Goal: Transaction & Acquisition: Purchase product/service

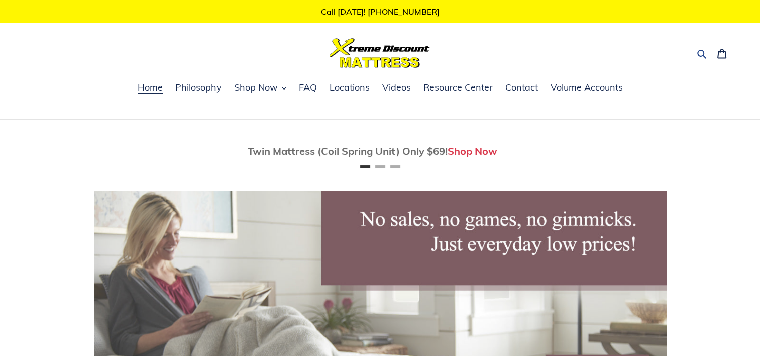
click at [699, 50] on icon "button" at bounding box center [701, 54] width 10 height 10
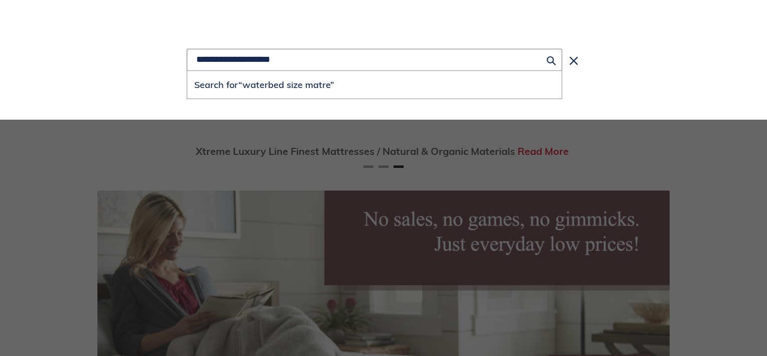
scroll to position [0, 1145]
type input "**********"
click at [187, 71] on button "Search for “waterbed size matress”" at bounding box center [374, 85] width 375 height 28
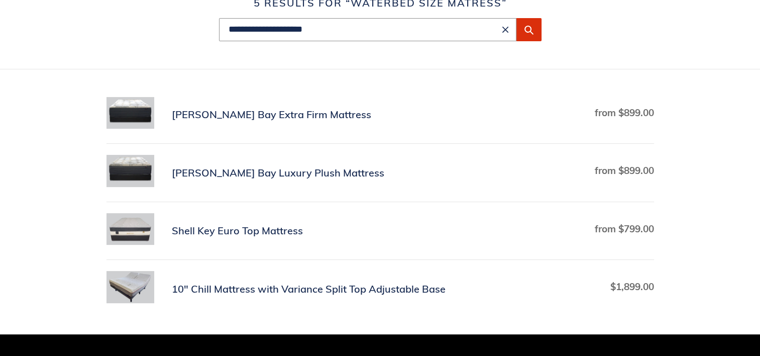
scroll to position [151, 0]
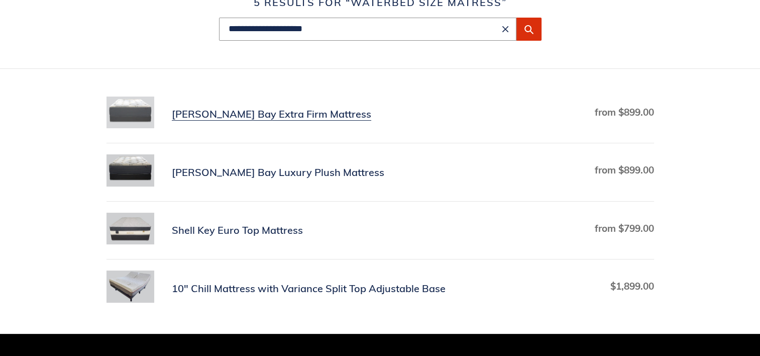
click at [186, 115] on link "[PERSON_NAME] Bay Extra Firm Mattress" at bounding box center [379, 114] width 547 height 36
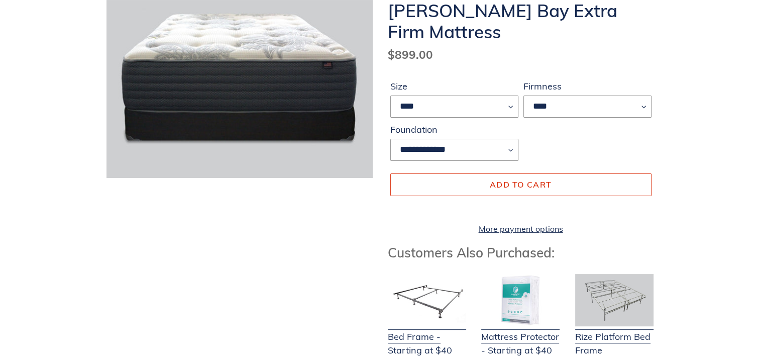
scroll to position [151, 0]
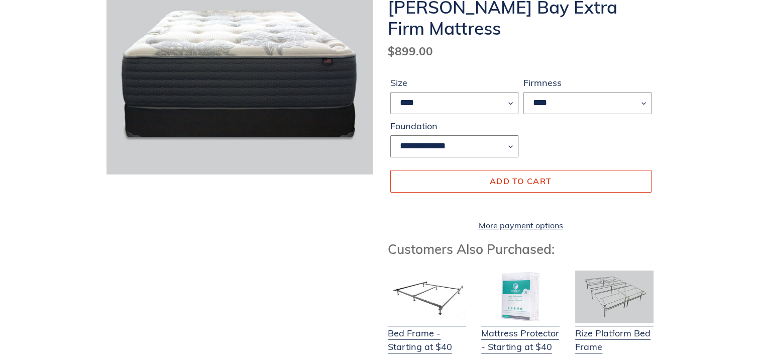
click at [510, 146] on select "**********" at bounding box center [454, 146] width 128 height 22
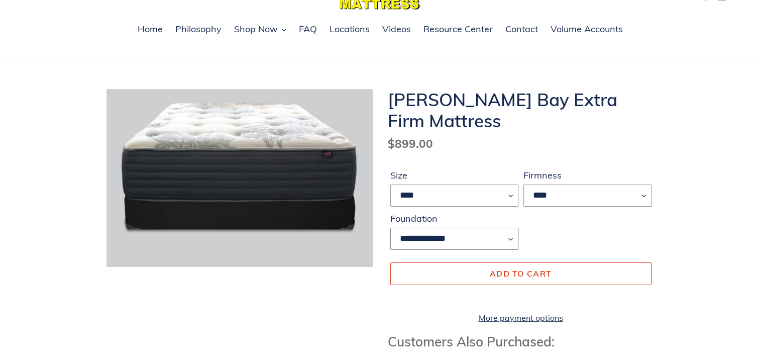
scroll to position [0, 0]
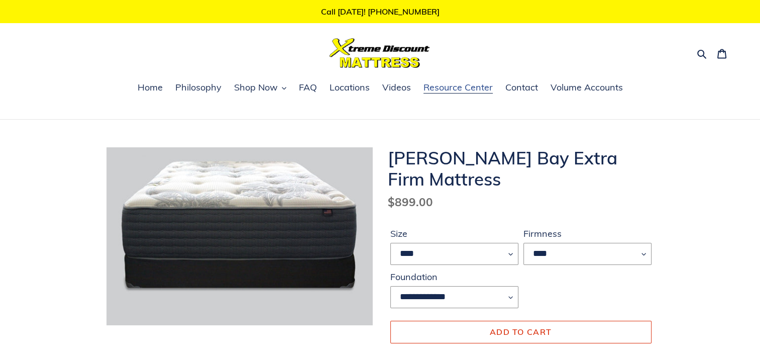
click at [466, 90] on span "Resource Center" at bounding box center [457, 87] width 69 height 12
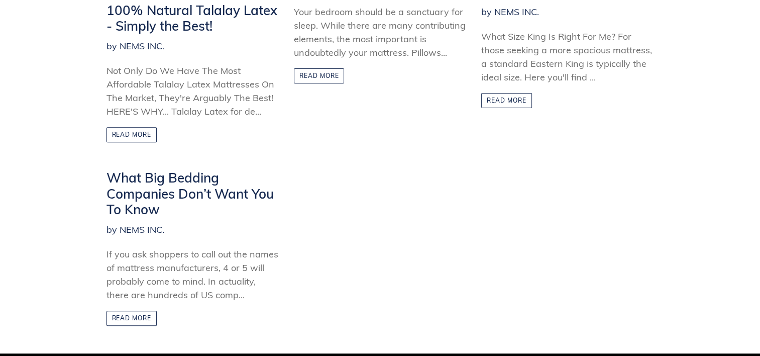
scroll to position [201, 0]
